Goal: Information Seeking & Learning: Learn about a topic

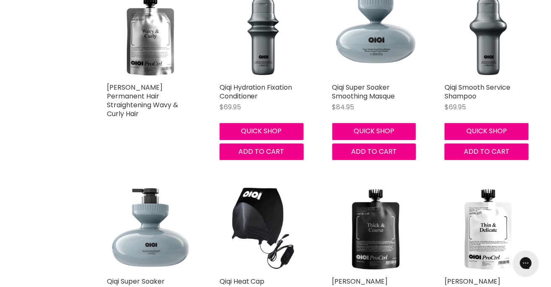
scroll to position [457, 0]
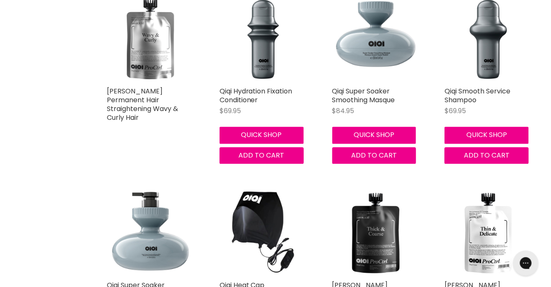
click at [149, 70] on img "Main content" at bounding box center [151, 39] width 88 height 88
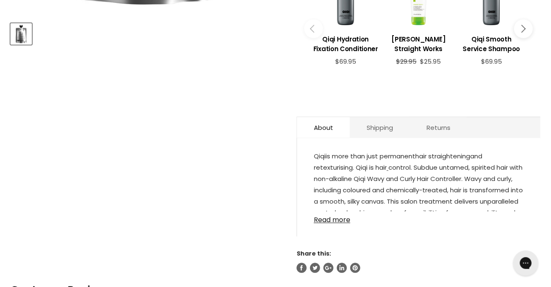
scroll to position [360, 0]
click at [375, 138] on link "Shipping" at bounding box center [380, 127] width 60 height 21
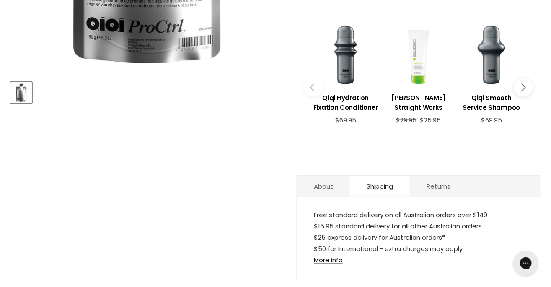
scroll to position [300, 0]
click at [322, 197] on link "About" at bounding box center [323, 187] width 53 height 21
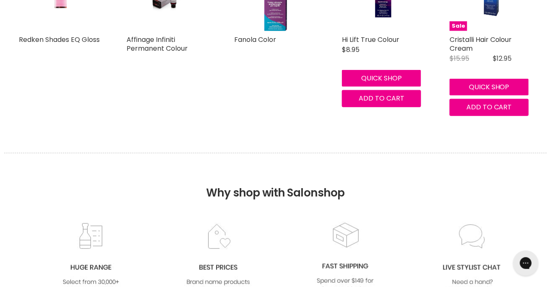
scroll to position [1203, 0]
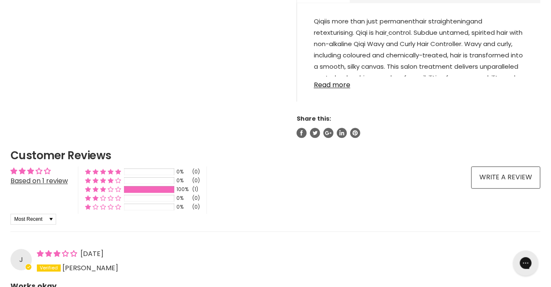
scroll to position [494, 0]
click at [325, 90] on link "Read more" at bounding box center [419, 83] width 210 height 13
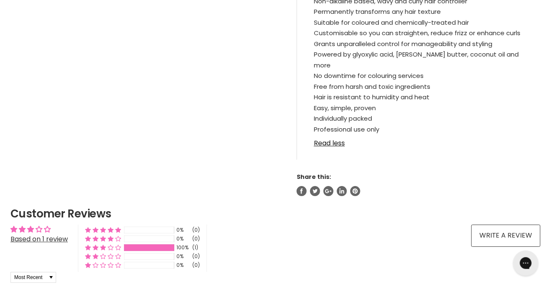
scroll to position [689, 0]
